Goal: Task Accomplishment & Management: Use online tool/utility

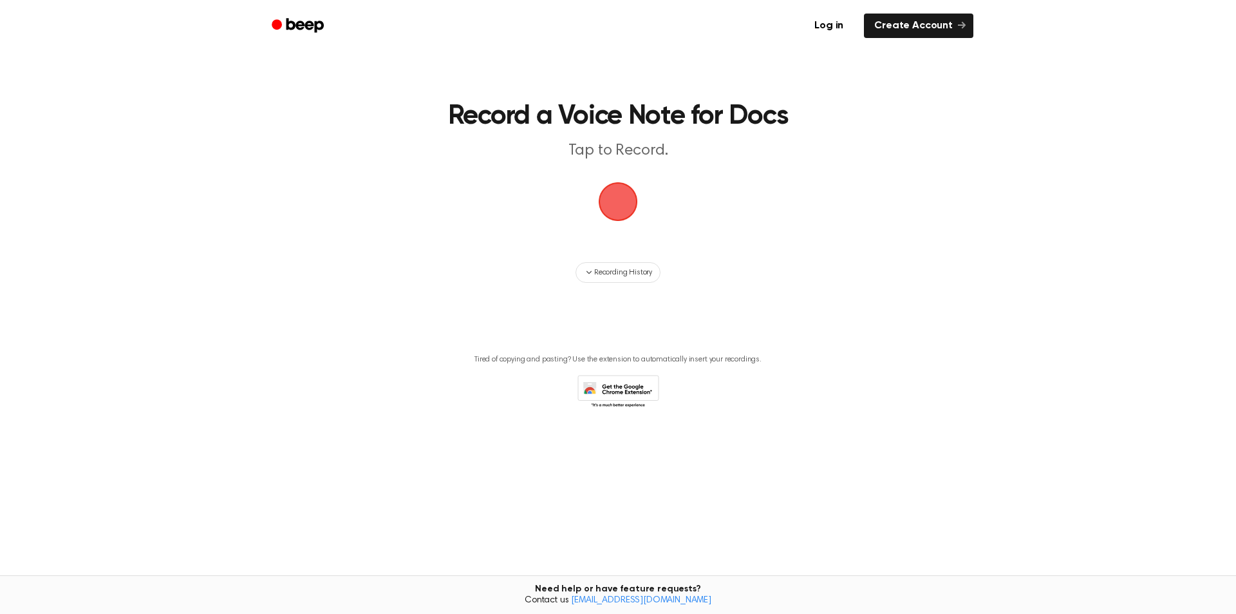
click at [619, 211] on span "button" at bounding box center [618, 202] width 42 height 42
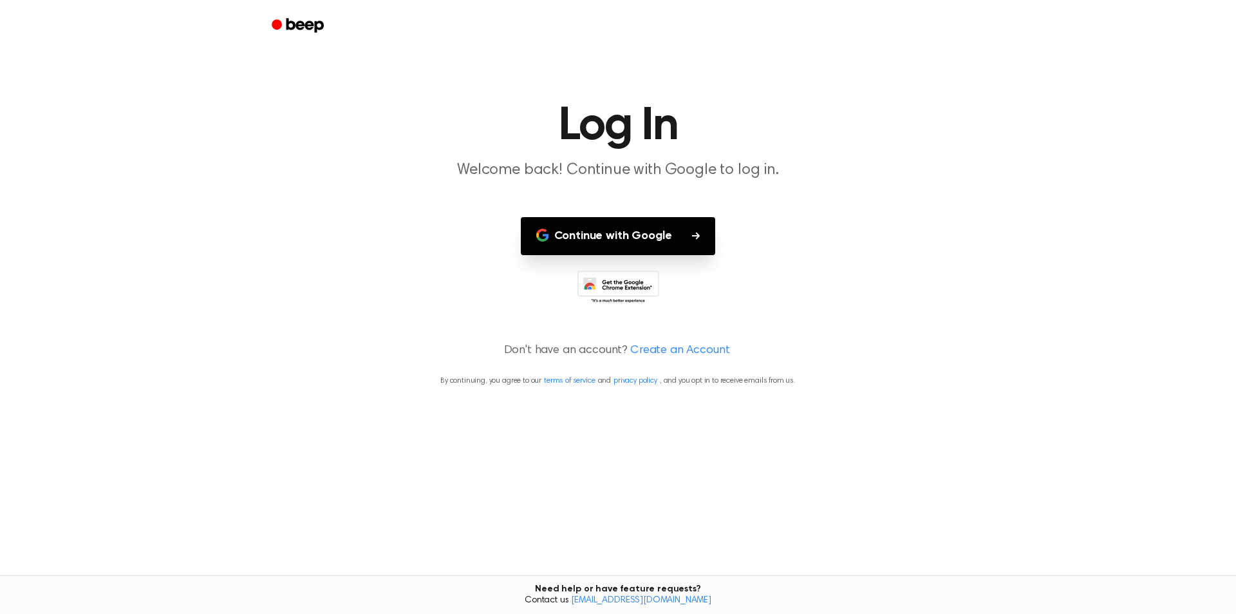
click at [633, 228] on button "Continue with Google" at bounding box center [618, 236] width 195 height 38
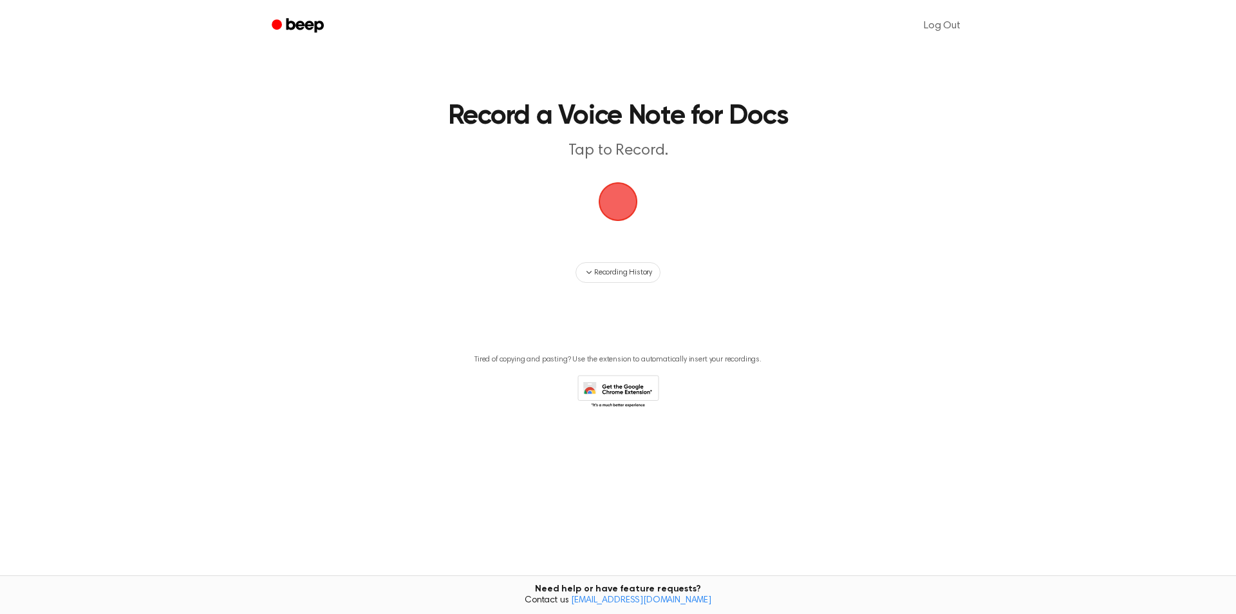
click at [623, 206] on span "button" at bounding box center [618, 202] width 44 height 44
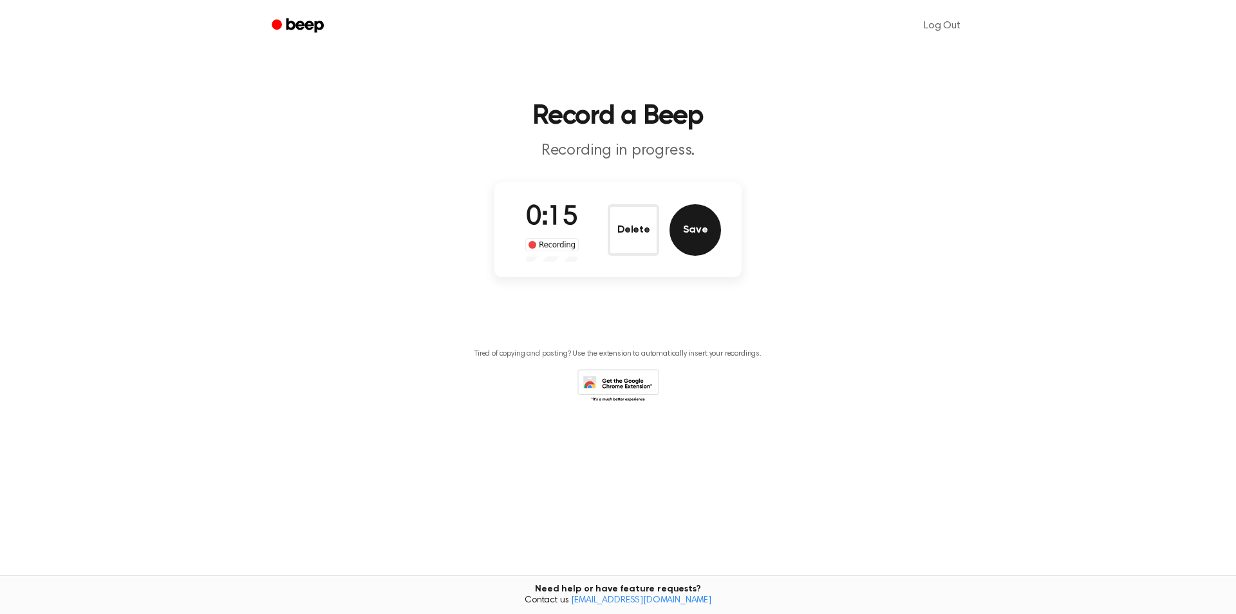
click at [709, 235] on button "Save" at bounding box center [696, 230] width 52 height 52
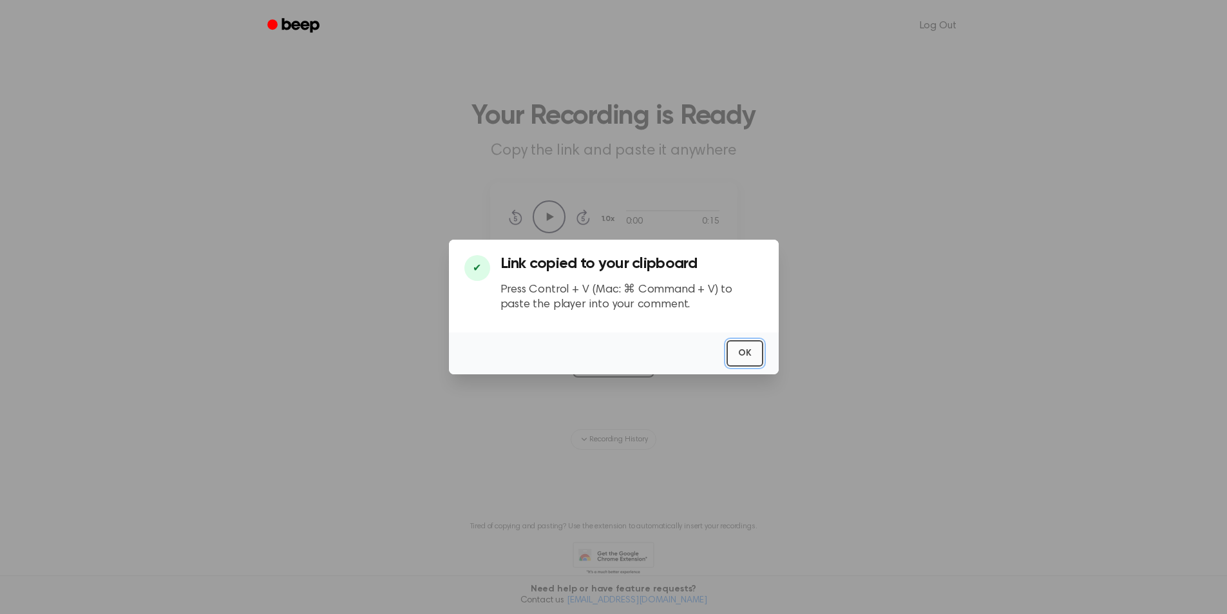
click at [749, 352] on button "OK" at bounding box center [744, 353] width 37 height 26
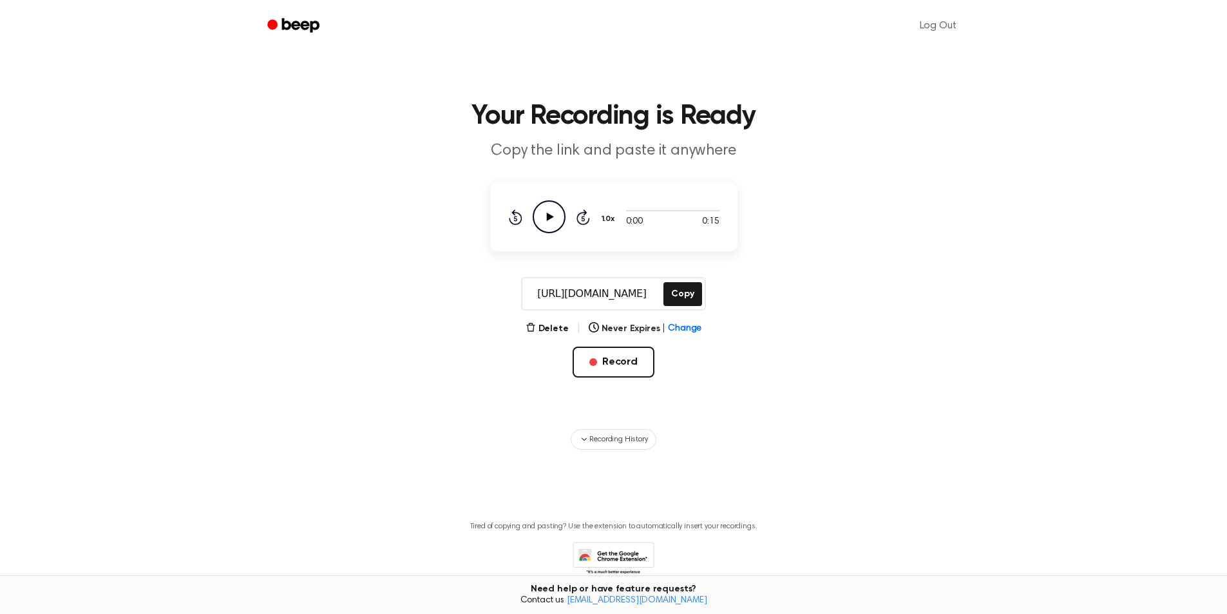
click at [538, 218] on icon "Play Audio" at bounding box center [548, 216] width 33 height 33
